Goal: Task Accomplishment & Management: Manage account settings

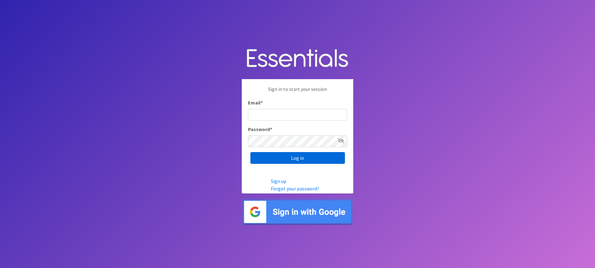
type input "[EMAIL_ADDRESS][DOMAIN_NAME]"
drag, startPoint x: 320, startPoint y: 154, endPoint x: 312, endPoint y: 149, distance: 10.0
click at [320, 153] on input "Log in" at bounding box center [297, 158] width 94 height 12
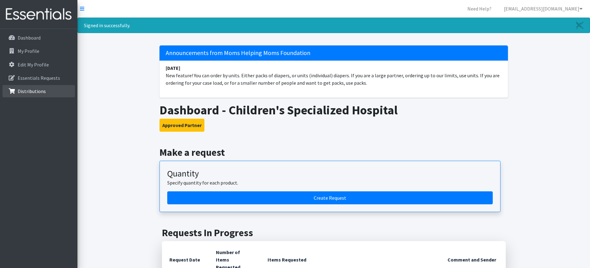
click at [34, 93] on p "Distributions" at bounding box center [32, 91] width 28 height 6
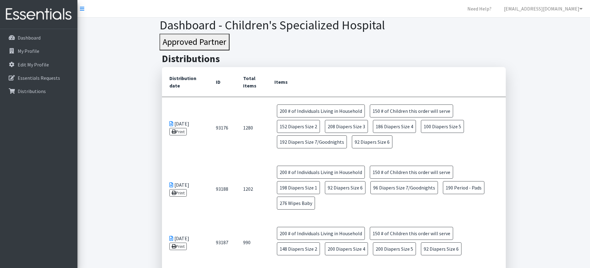
drag, startPoint x: 156, startPoint y: 81, endPoint x: 153, endPoint y: 79, distance: 4.0
click at [32, 155] on div "Dashboard My Profile Edit My Profile Essentials Requests Distributions" at bounding box center [38, 154] width 77 height 251
click at [20, 137] on div "Dashboard My Profile Edit My Profile Essentials Requests Distributions" at bounding box center [38, 154] width 77 height 251
